Goal: Obtain resource: Download file/media

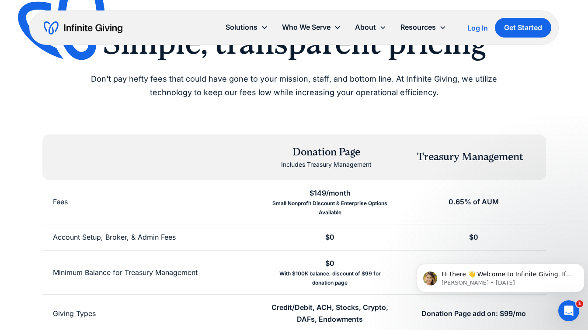
scroll to position [63, 0]
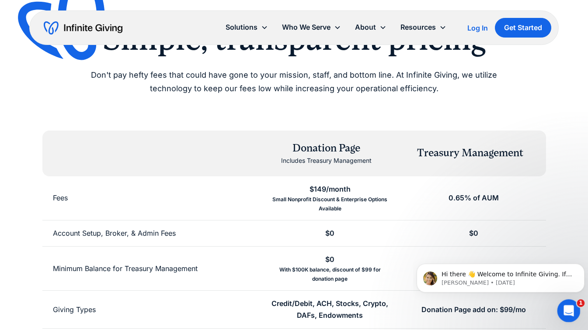
click at [565, 311] on icon "Open Intercom Messenger" at bounding box center [567, 310] width 14 height 14
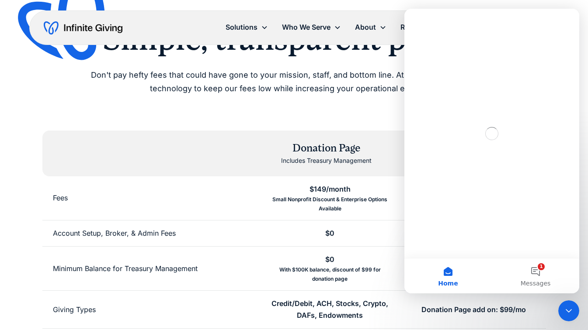
scroll to position [0, 0]
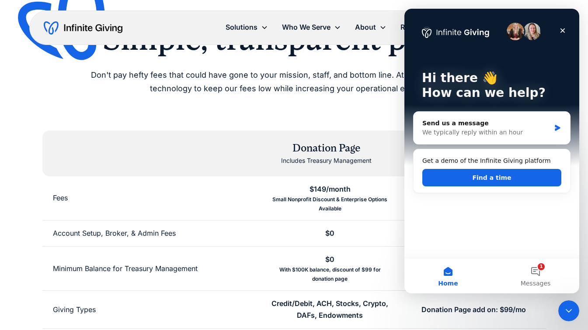
click at [232, 188] on div "Fees" at bounding box center [150, 198] width 216 height 44
click at [565, 30] on icon "Close" at bounding box center [562, 30] width 7 height 7
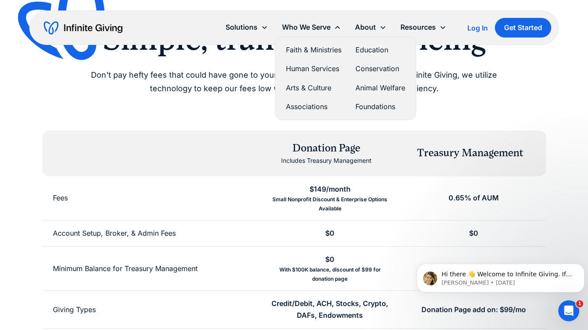
click at [301, 48] on link "Faith & Ministries" at bounding box center [313, 50] width 55 height 12
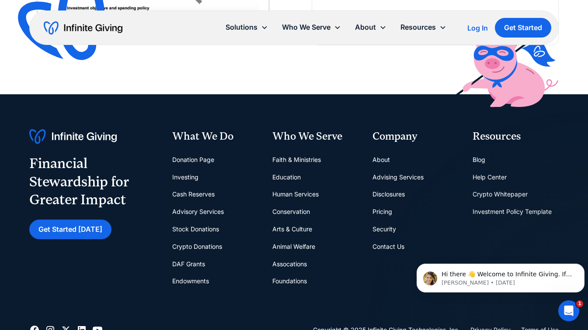
scroll to position [2121, 0]
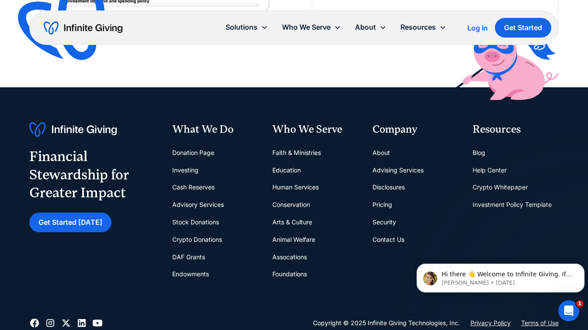
click at [492, 190] on link "Crypto Whitepaper" at bounding box center [499, 187] width 55 height 17
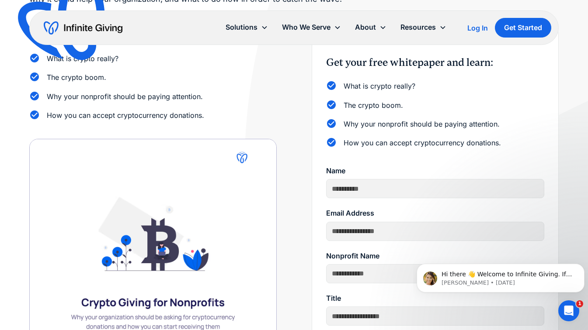
scroll to position [151, 0]
